Goal: Information Seeking & Learning: Find specific fact

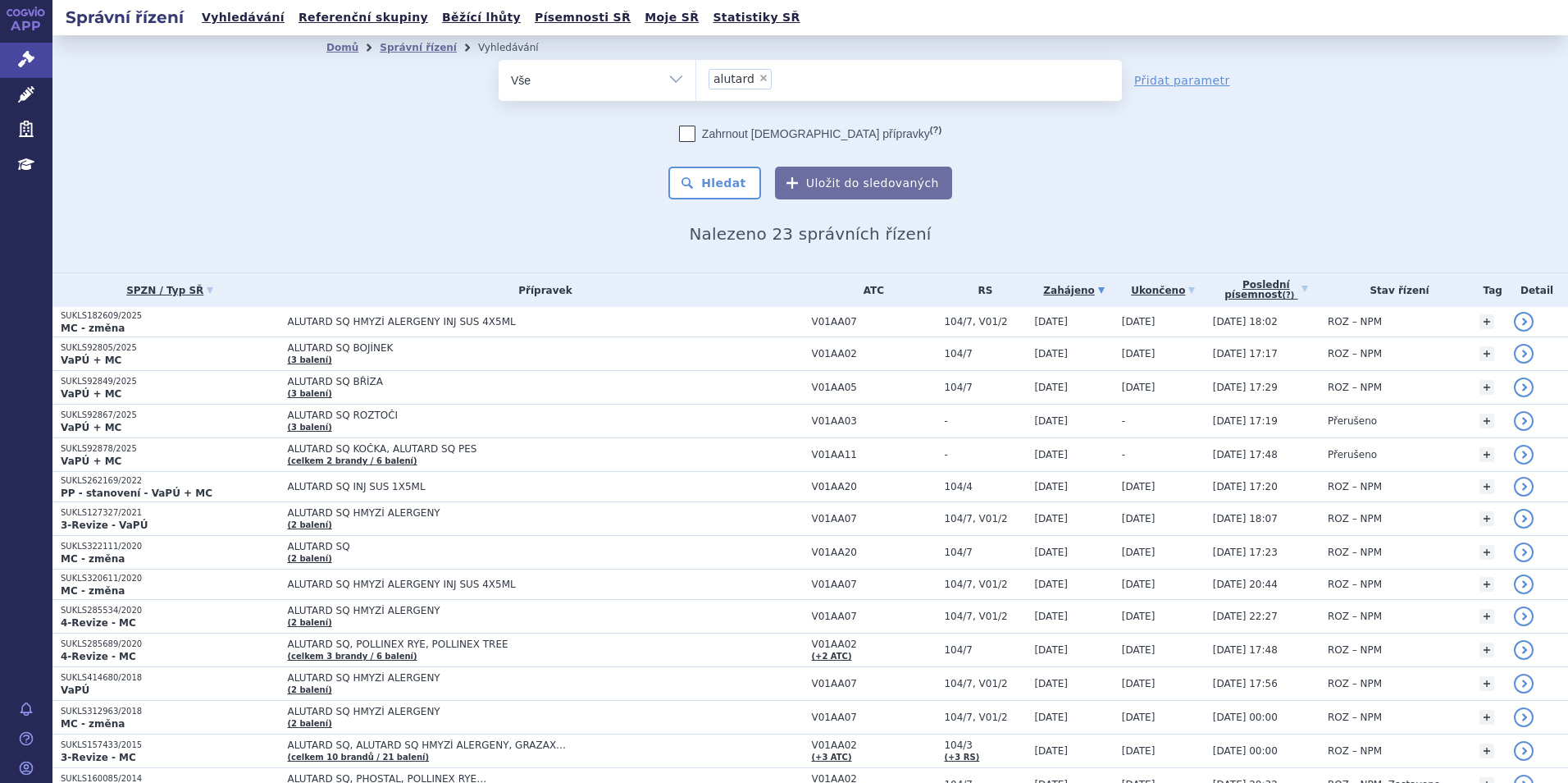
click at [759, 77] on span "×" at bounding box center [763, 77] width 10 height 10
click at [696, 77] on select "alutard" at bounding box center [695, 79] width 1 height 41
select select
click at [784, 81] on ul at bounding box center [909, 77] width 426 height 34
click at [696, 81] on select "alutard" at bounding box center [695, 79] width 1 height 41
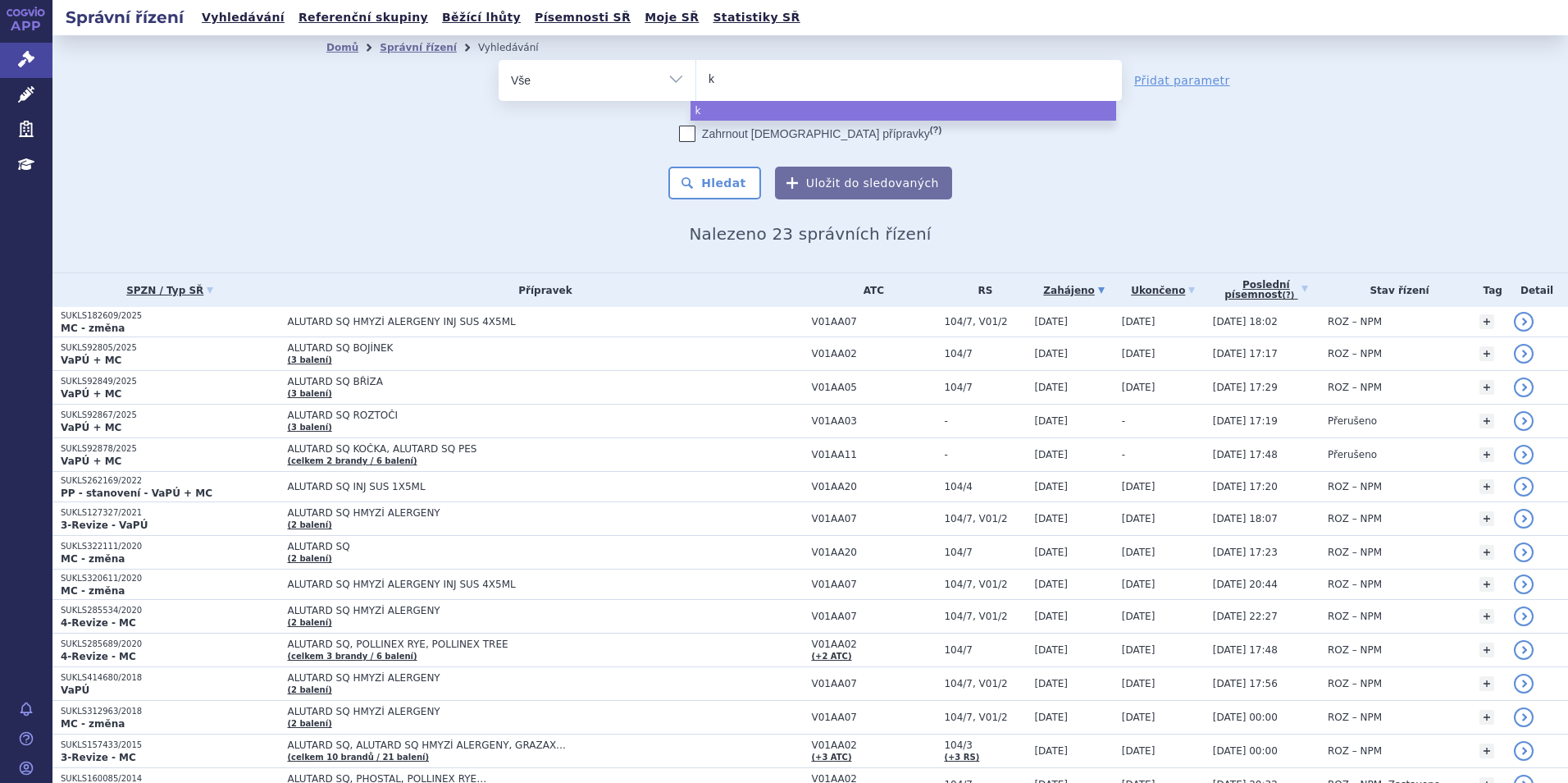
type input "ke"
type input "keyt"
type input "keytr"
type input "keytrud"
type input "keytruda"
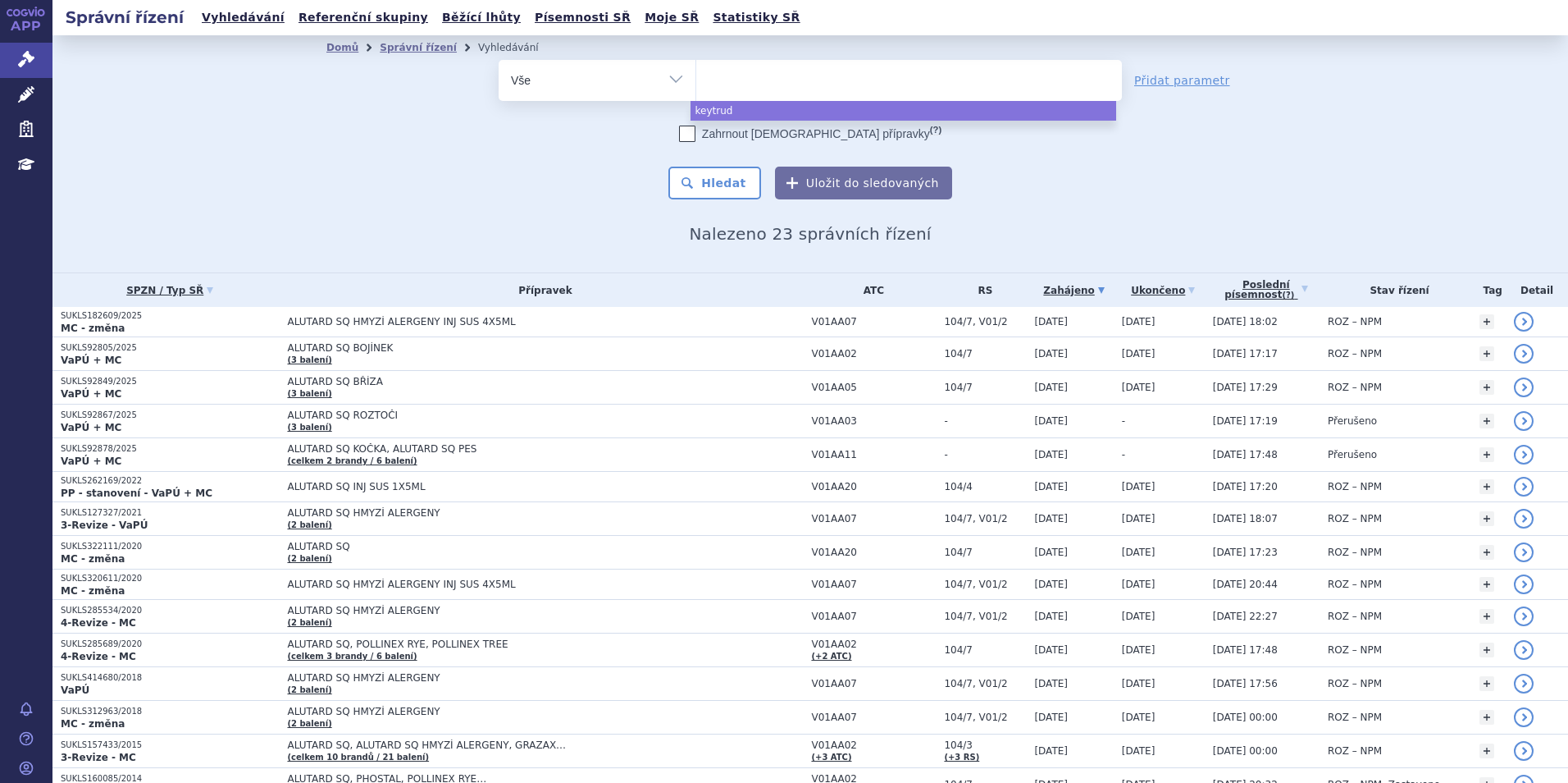
select select "keytruda"
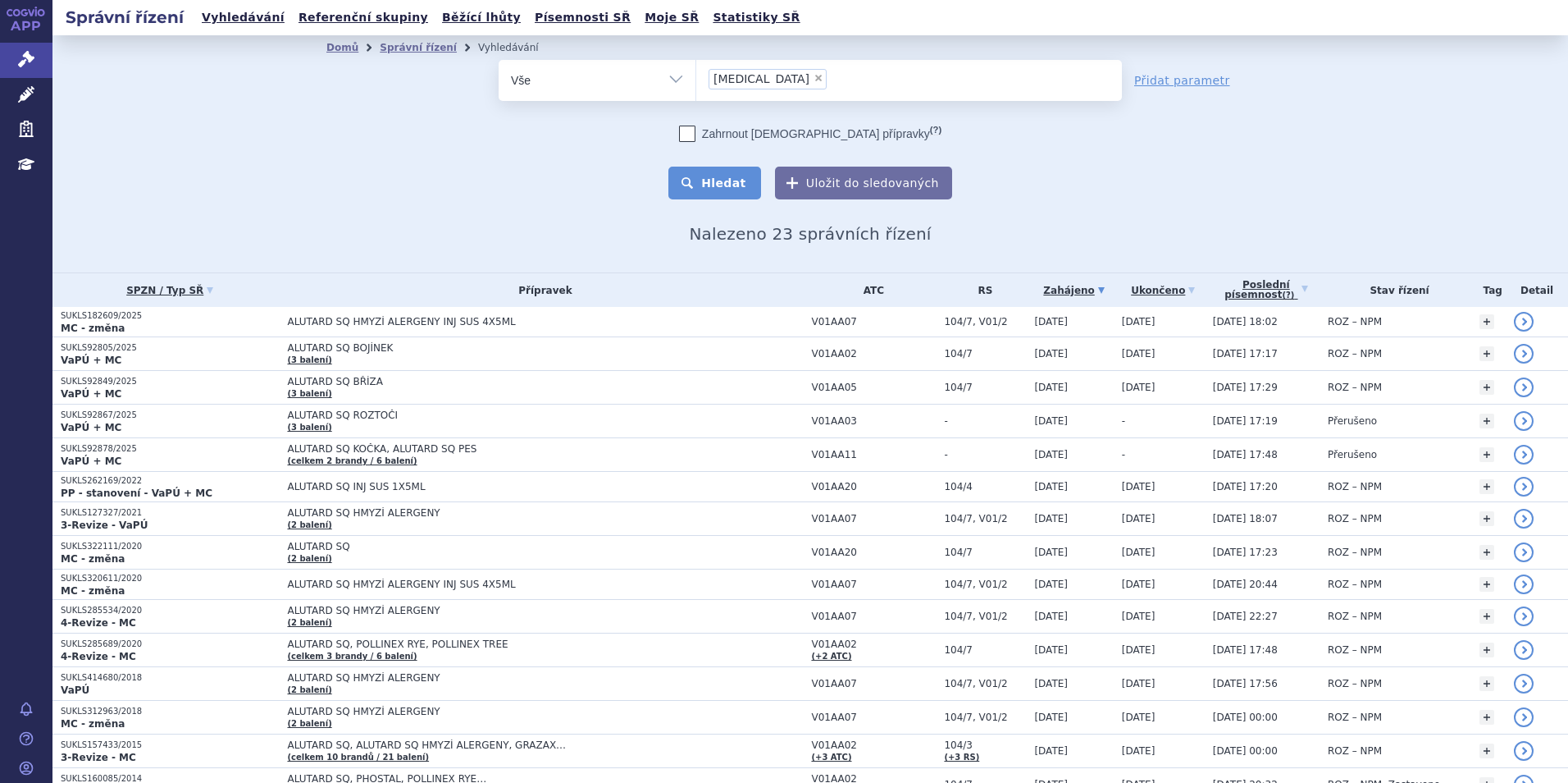
click at [730, 179] on button "Hledat" at bounding box center [714, 184] width 93 height 33
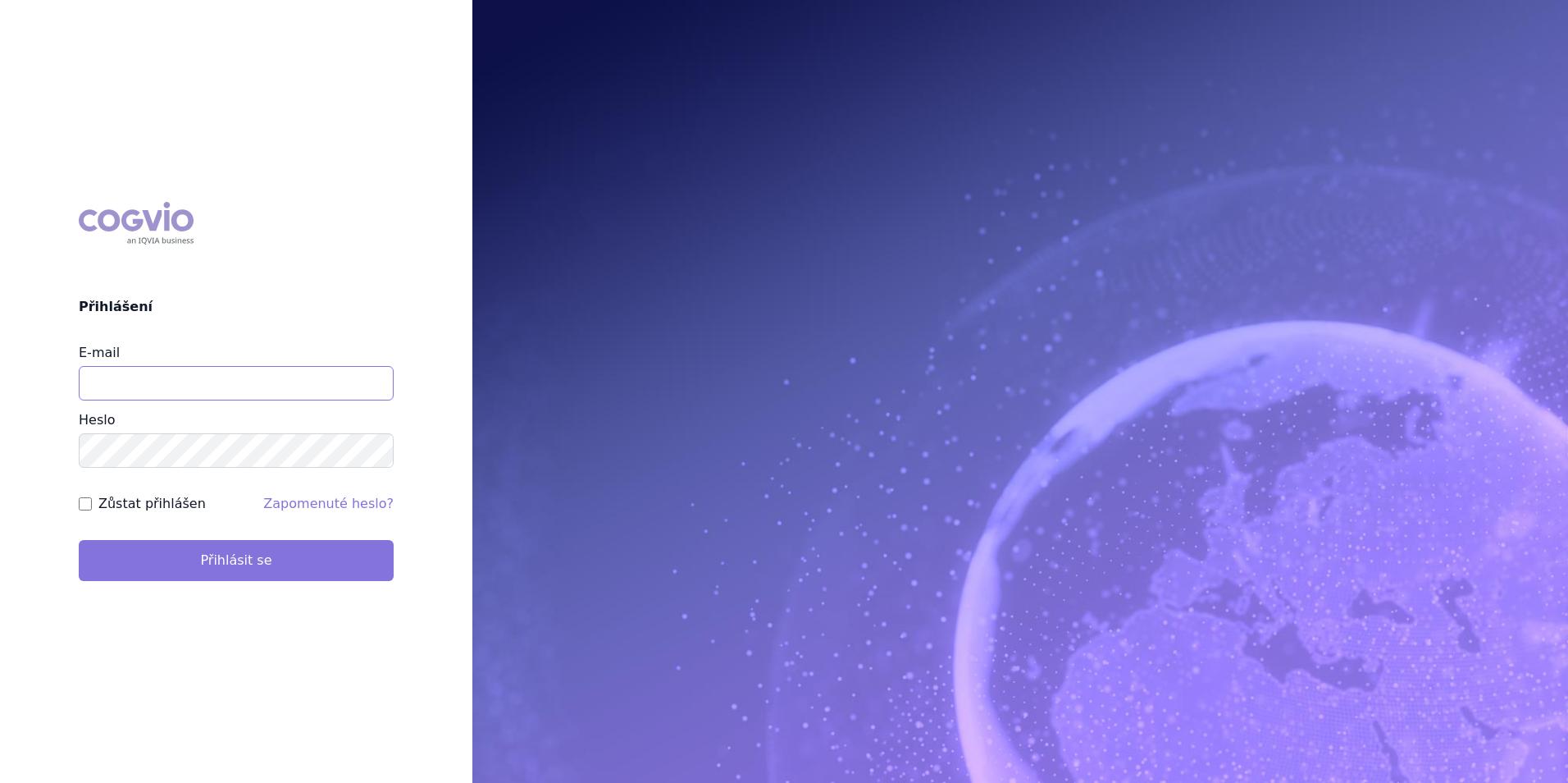
type input "[PERSON_NAME][EMAIL_ADDRESS][DOMAIN_NAME]"
click at [173, 566] on button "Přihlásit se" at bounding box center [236, 560] width 315 height 41
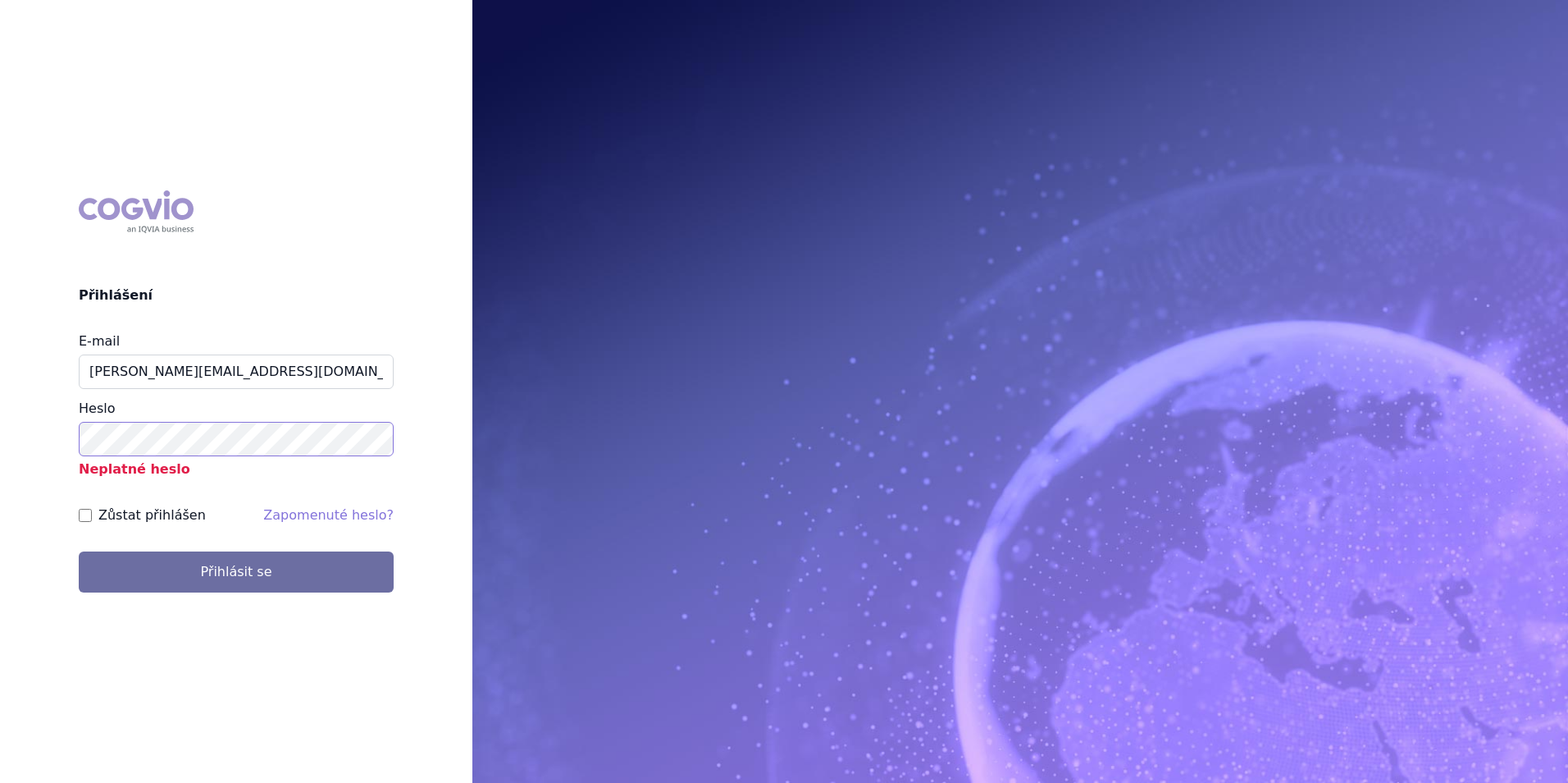
click at [26, 441] on div "COGVIO Přihlášení E-mail tomas.mazel@vzp.cz Heslo Neplatné heslo Zůstat přihláš…" at bounding box center [236, 391] width 472 height 428
click at [78, 552] on button "Přihlásit se" at bounding box center [236, 572] width 315 height 41
click at [0, 447] on html "COGVIO Přihlášení E-mail [PERSON_NAME][EMAIL_ADDRESS][DOMAIN_NAME] [GEOGRAPHIC_…" at bounding box center [784, 391] width 1568 height 783
click at [0, 419] on html "COGVIO Přihlášení E-mail [PERSON_NAME][EMAIL_ADDRESS][DOMAIN_NAME] [GEOGRAPHIC_…" at bounding box center [784, 391] width 1568 height 783
click at [78, 552] on button "Přihlásit se" at bounding box center [236, 572] width 315 height 41
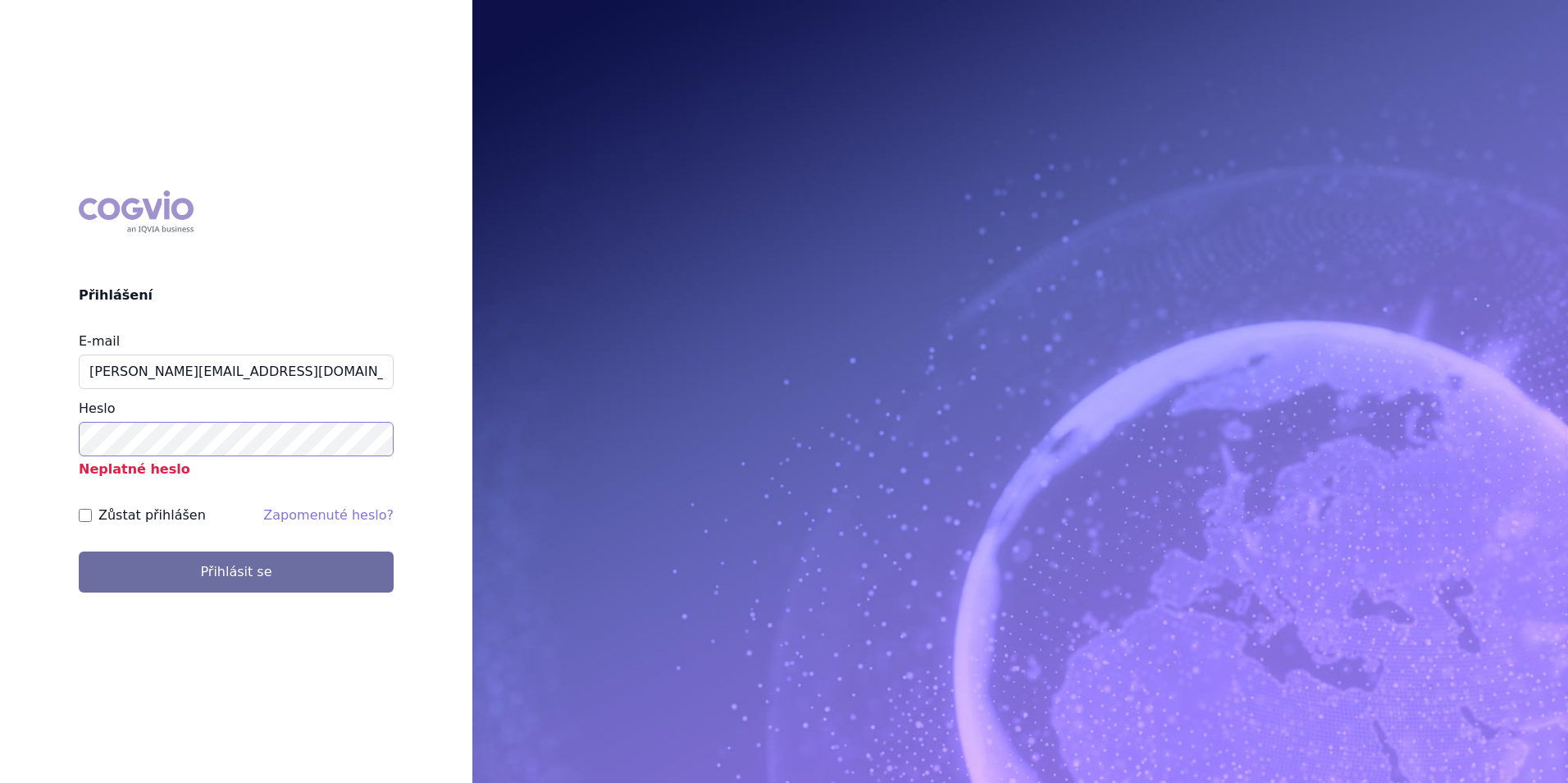
click at [6, 425] on div "COGVIO Přihlášení E-mail tomas.mazel@vzp.cz Heslo Neplatné heslo Zůstat přihláš…" at bounding box center [236, 391] width 472 height 428
click at [0, 390] on html "COGVIO Přihlášení E-mail tomas.mazel@vzp.cz Heslo Neplatné heslo Zůstat přihláš…" at bounding box center [784, 391] width 1568 height 783
click at [78, 552] on button "Přihlásit se" at bounding box center [236, 572] width 315 height 41
click at [318, 517] on link "Zapomenuté heslo?" at bounding box center [328, 515] width 130 height 16
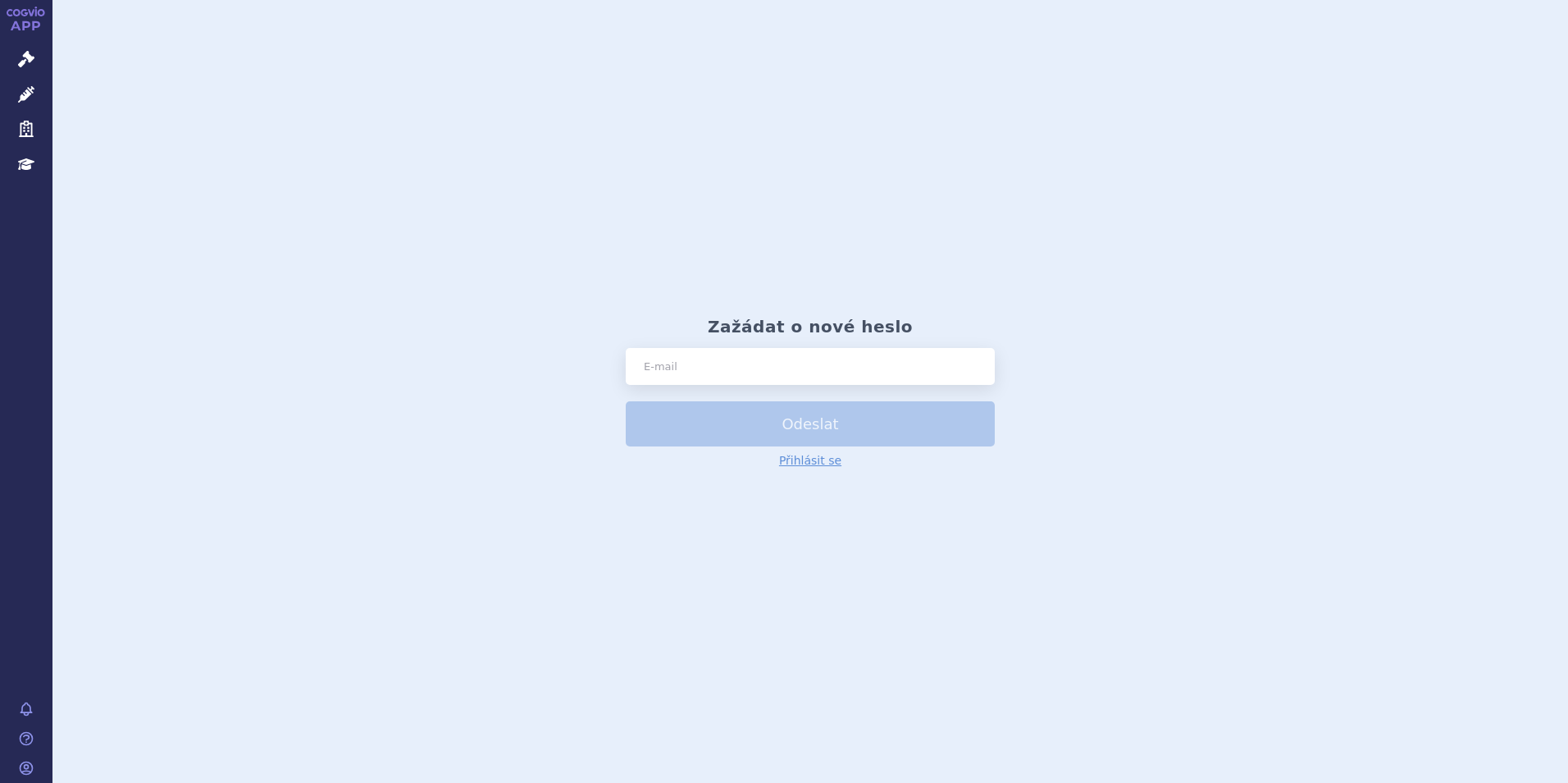
click at [680, 359] on input "text" at bounding box center [810, 366] width 369 height 37
type input "[PERSON_NAME][EMAIL_ADDRESS][DOMAIN_NAME]"
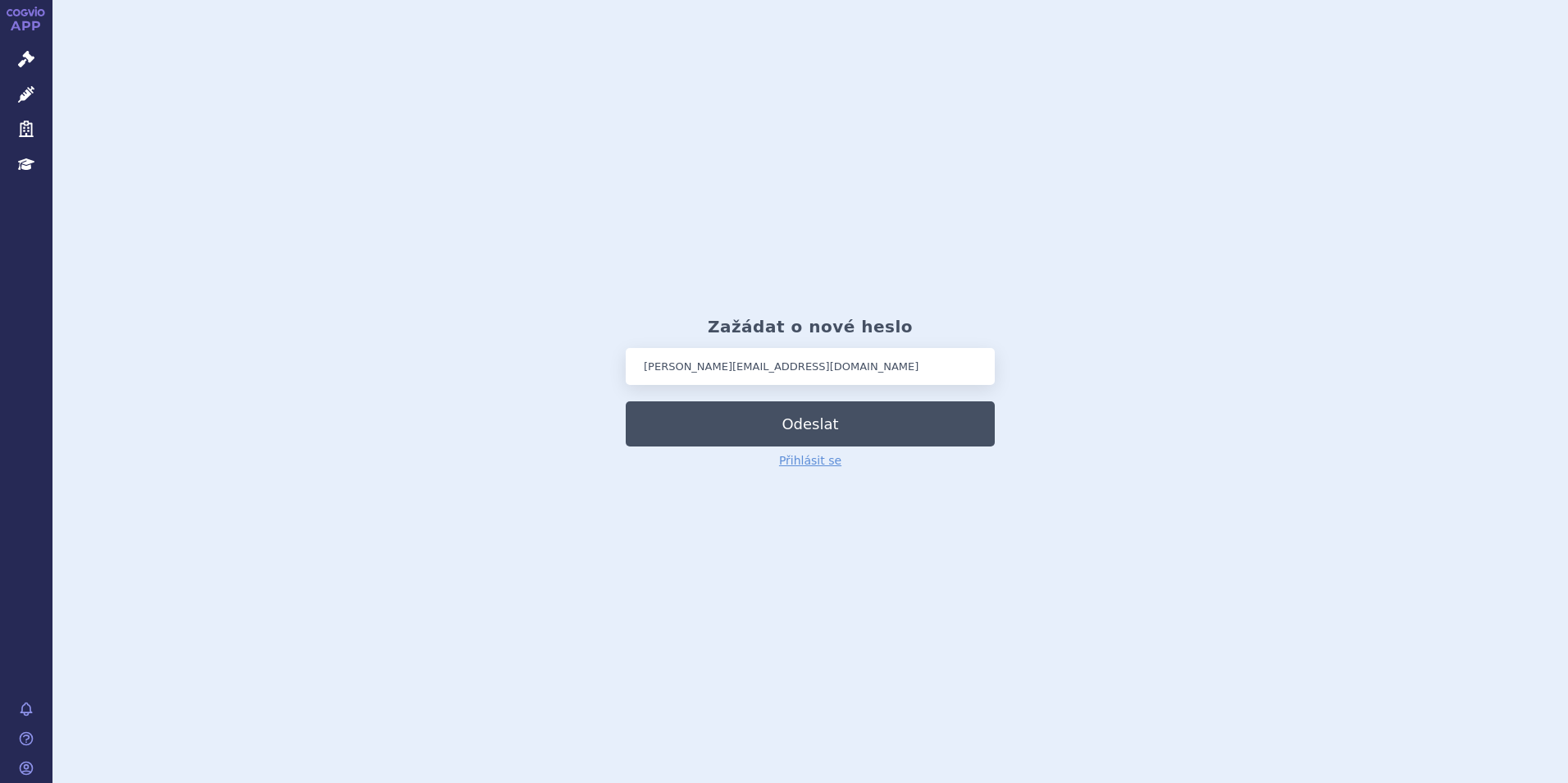
click at [740, 433] on button "Odeslat" at bounding box center [810, 423] width 369 height 45
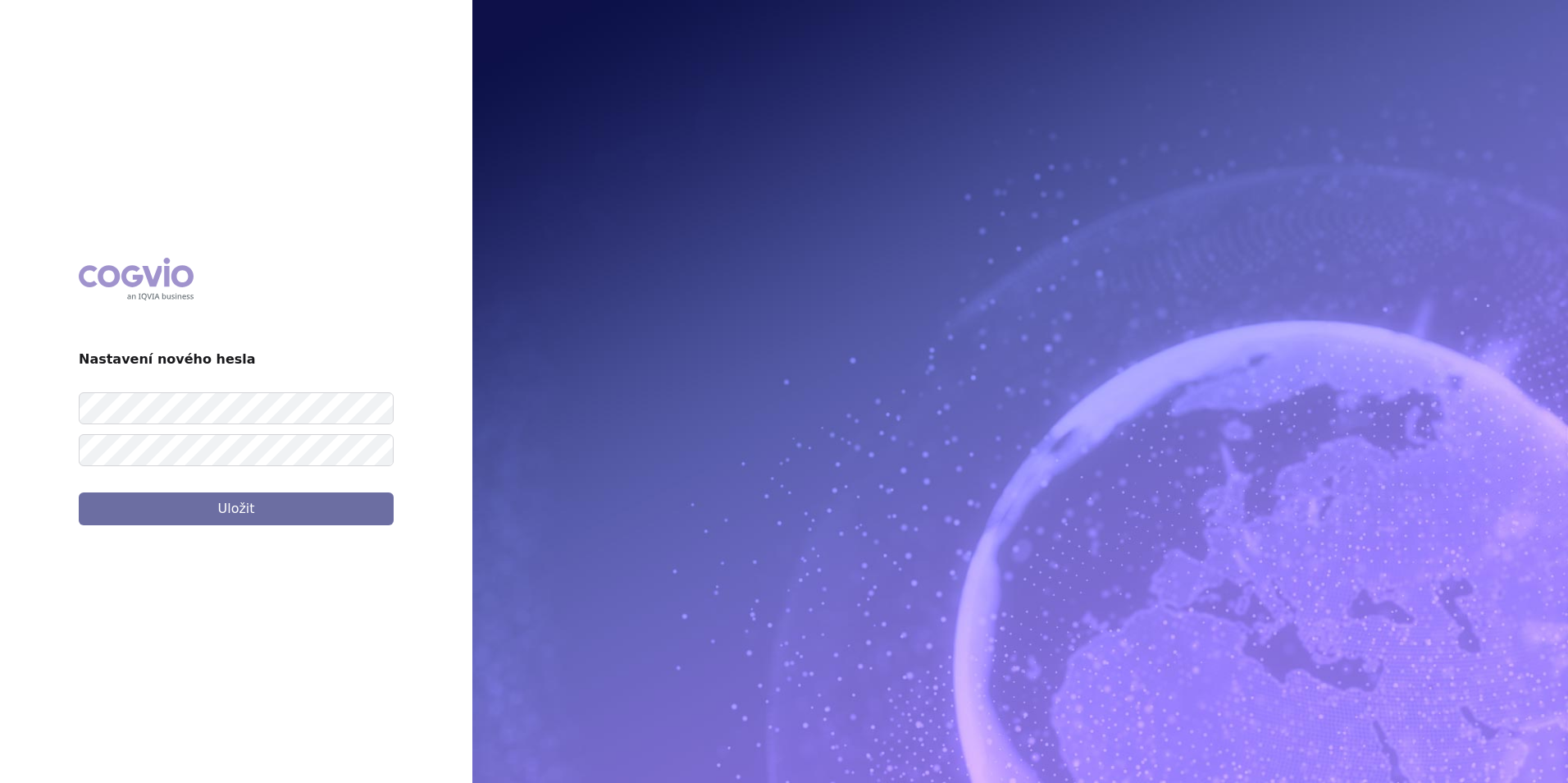
click at [45, 473] on div "COGVIO Nastavení nového hesla Uložit" at bounding box center [236, 391] width 472 height 294
click at [240, 511] on button "Uložit" at bounding box center [236, 509] width 315 height 33
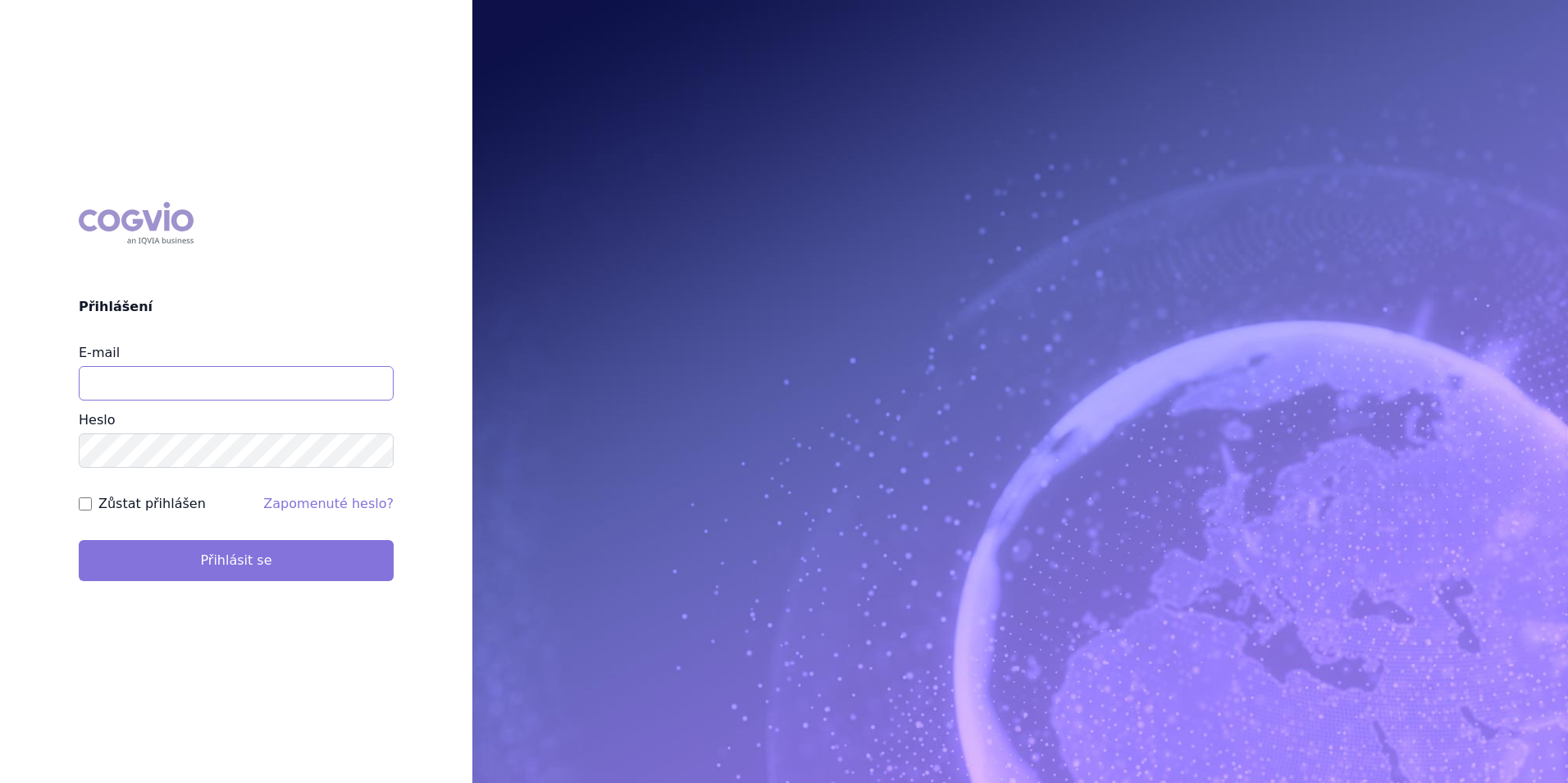
type input "[PERSON_NAME][EMAIL_ADDRESS][DOMAIN_NAME]"
click at [277, 563] on button "Přihlásit se" at bounding box center [236, 560] width 315 height 41
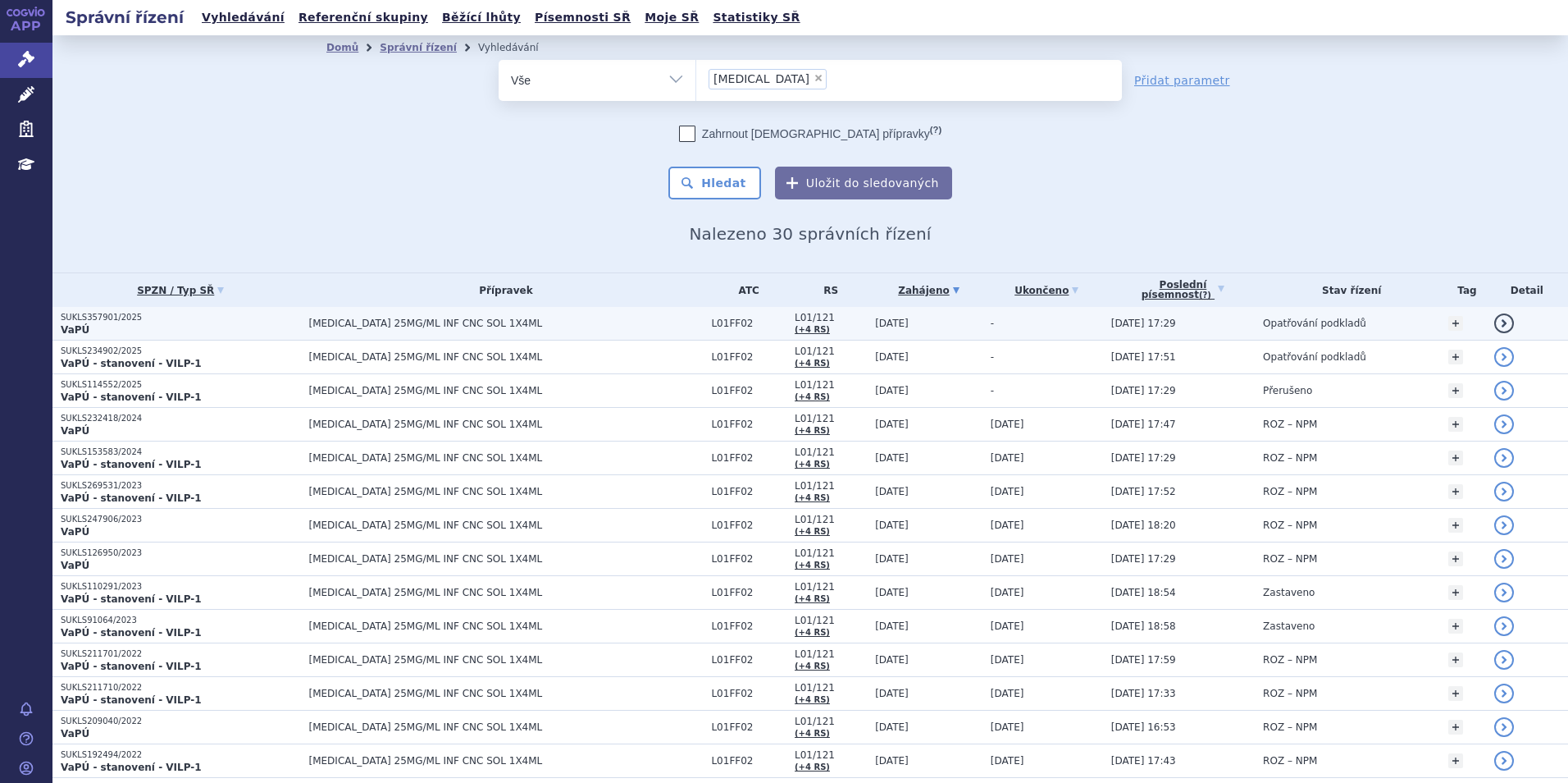
click at [96, 316] on p "SUKLS357901/2025" at bounding box center [181, 317] width 241 height 11
click at [1494, 322] on link "detail" at bounding box center [1503, 323] width 19 height 19
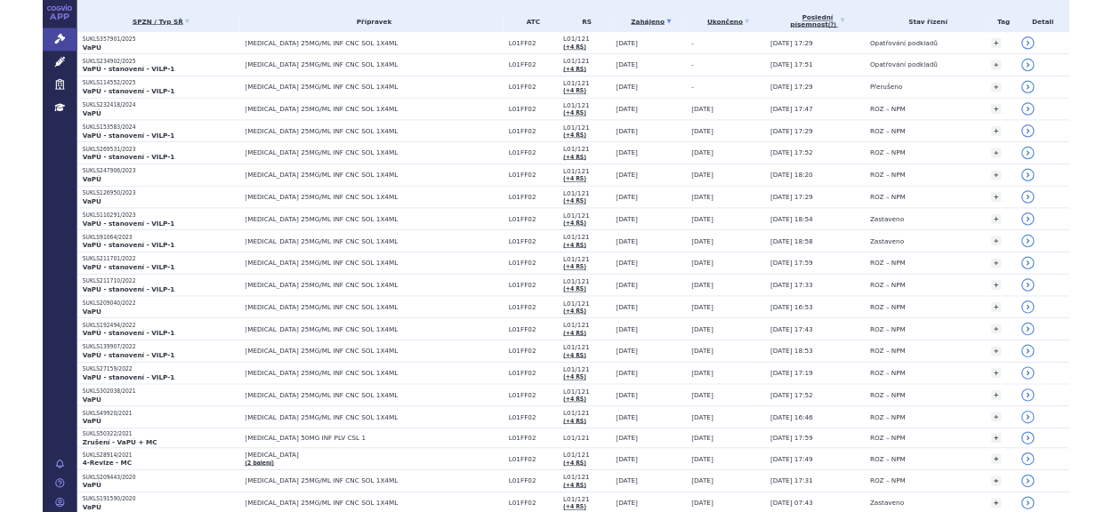
scroll to position [194, 0]
